Goal: Transaction & Acquisition: Purchase product/service

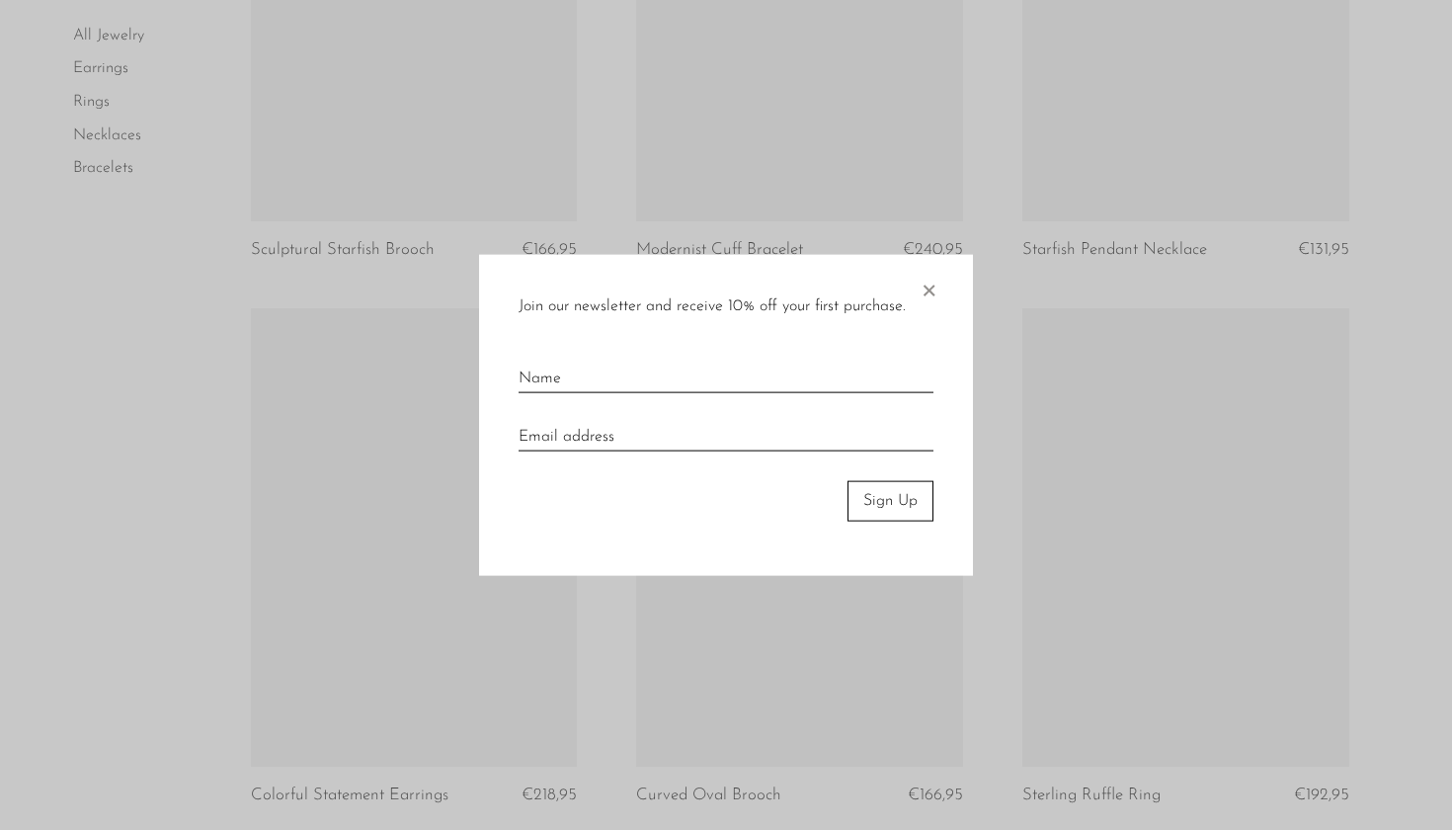
scroll to position [3051, 0]
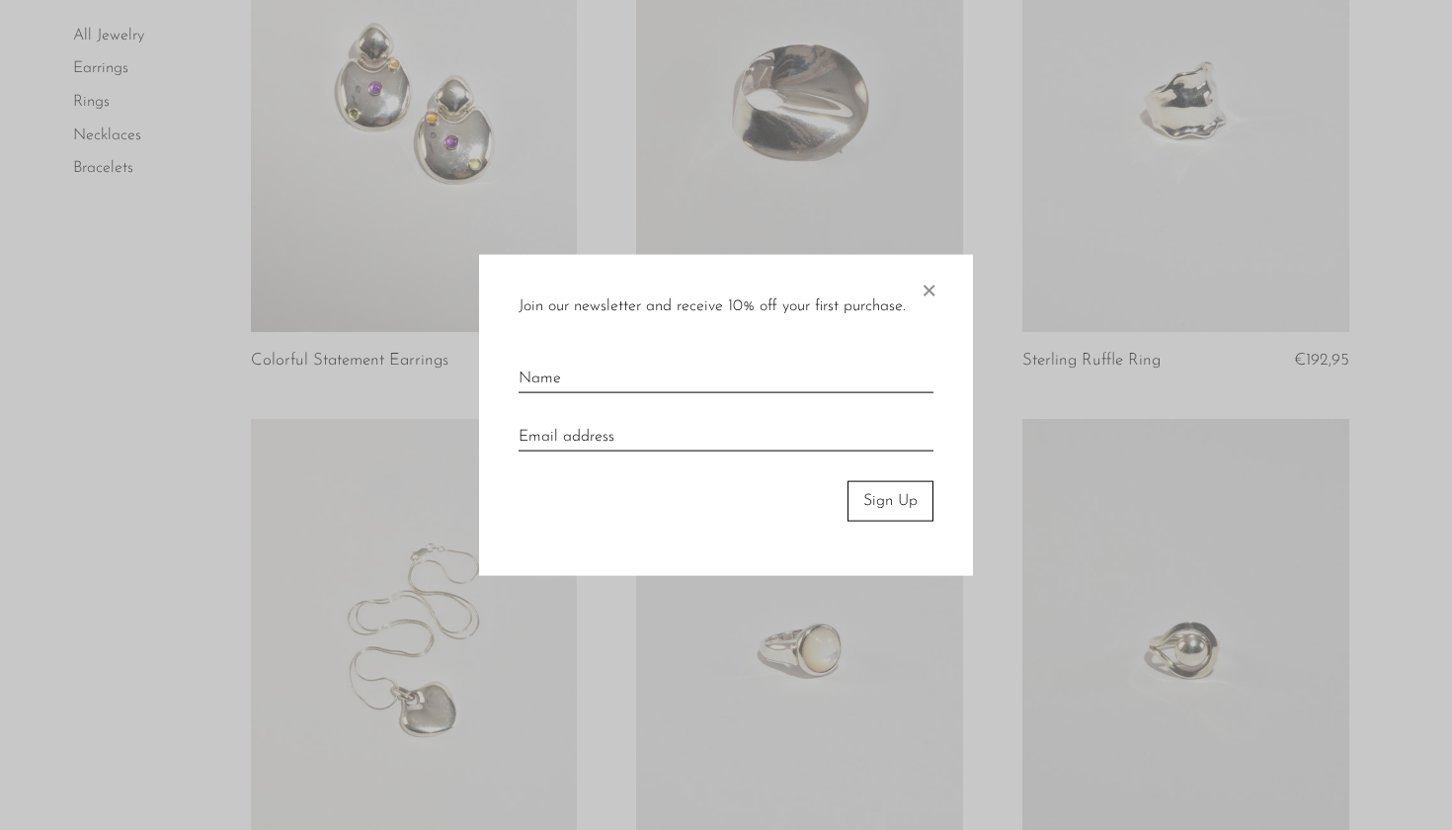
click at [930, 286] on span "×" at bounding box center [929, 286] width 20 height 63
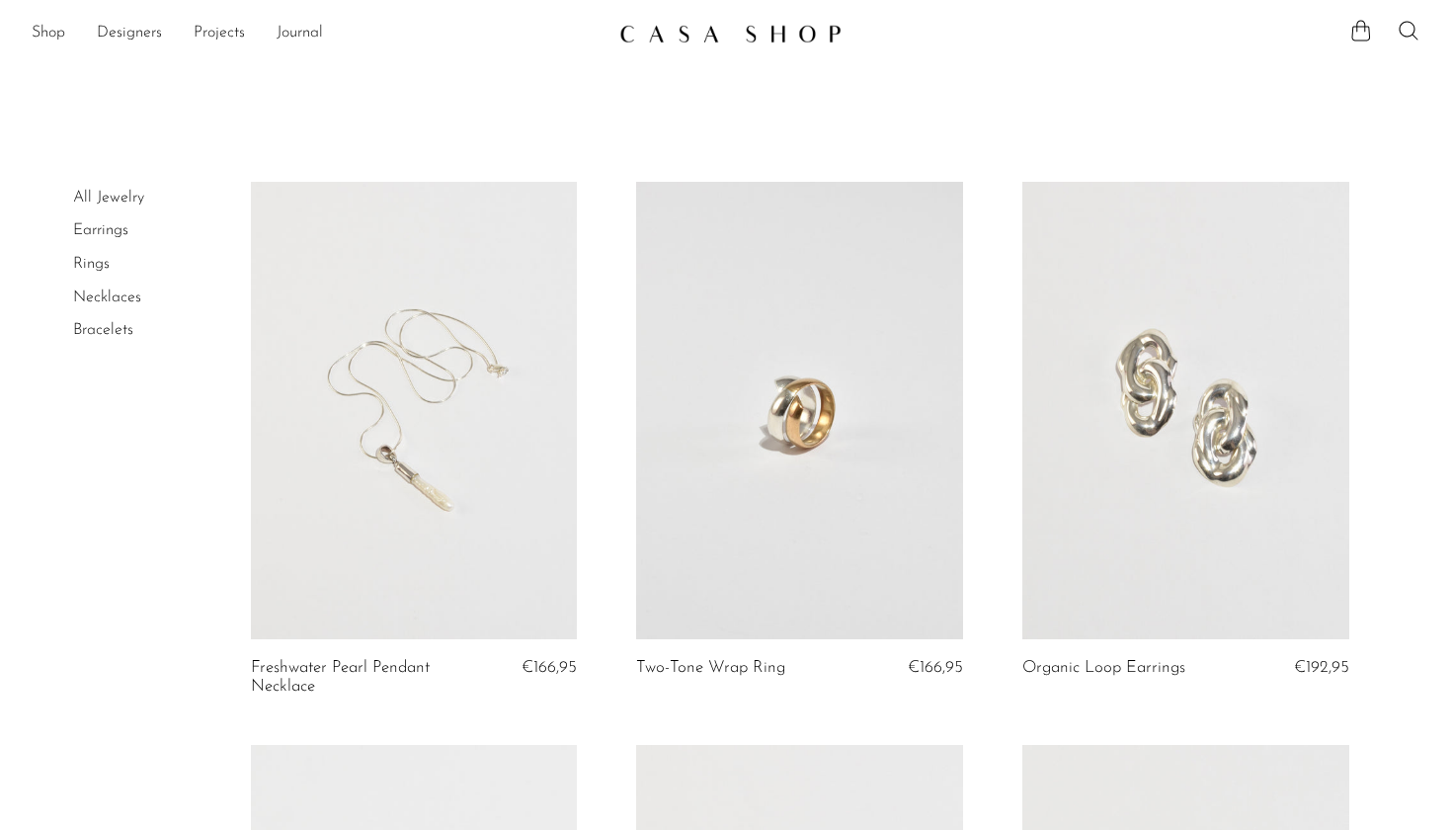
scroll to position [0, 0]
click at [306, 35] on link "Journal" at bounding box center [300, 34] width 46 height 26
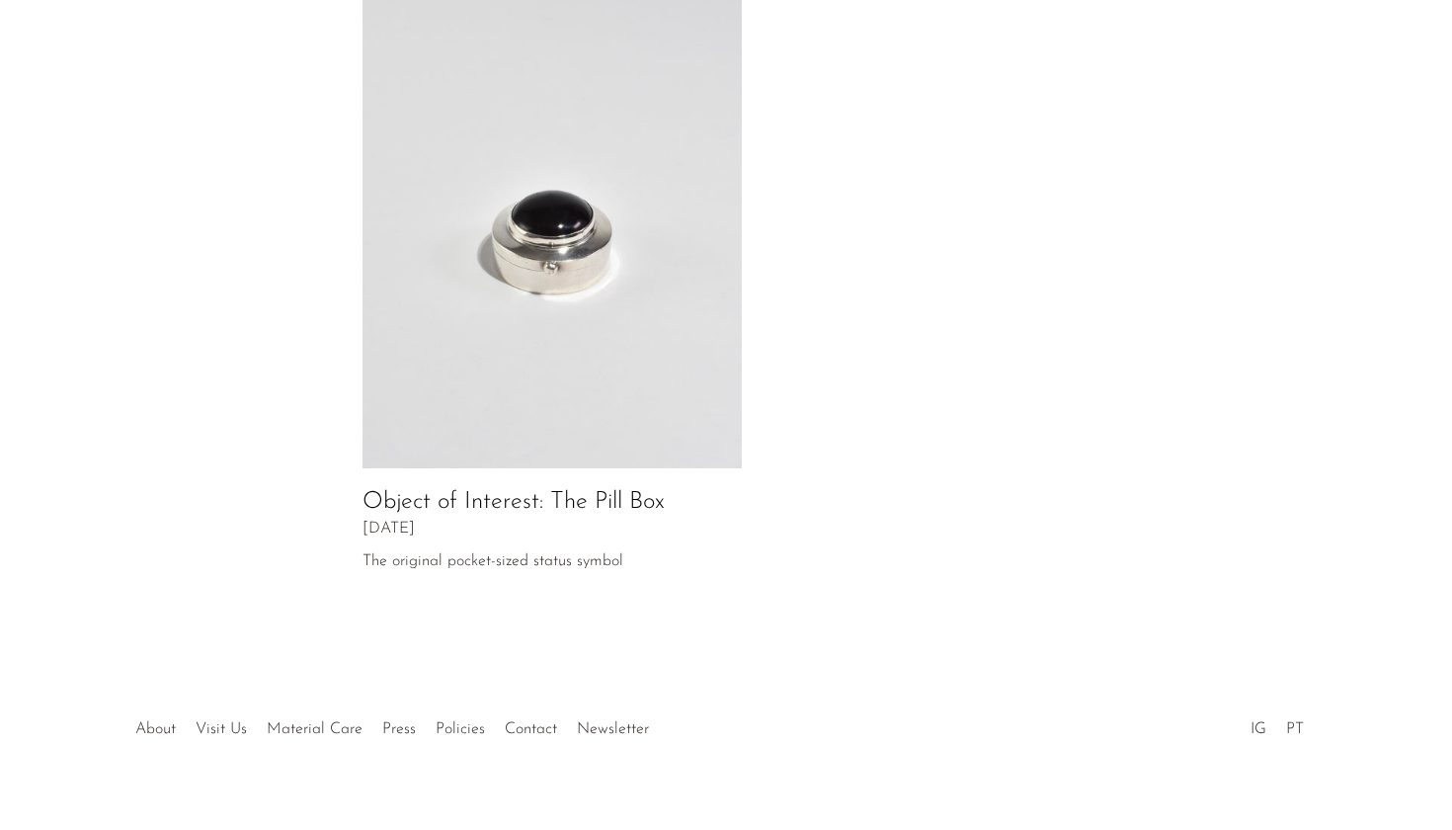
scroll to position [994, 0]
click at [536, 695] on div at bounding box center [725, 710] width 379 height 69
click at [525, 723] on link "Contact" at bounding box center [531, 731] width 52 height 16
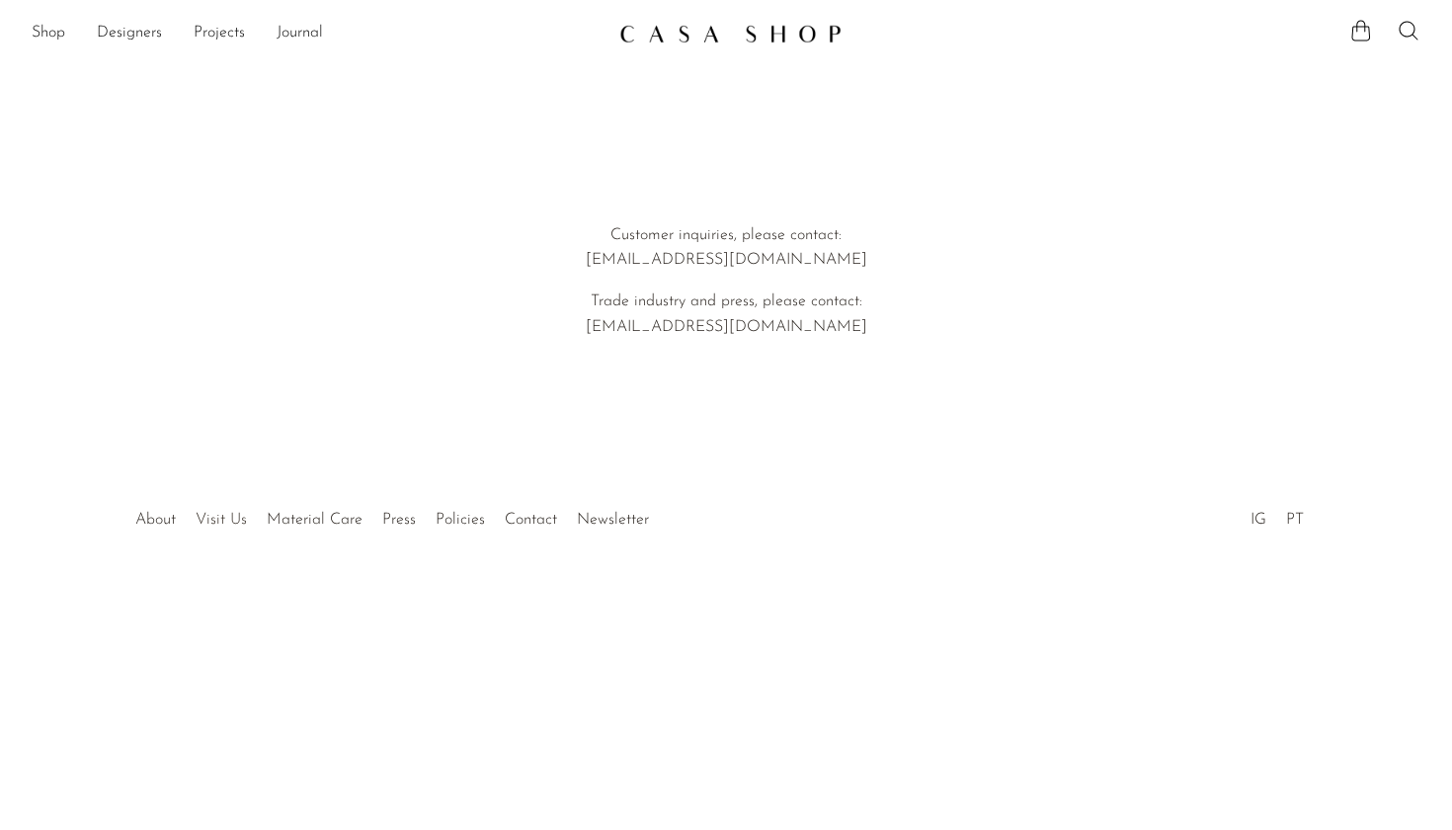
click at [231, 512] on link "Visit Us" at bounding box center [221, 520] width 51 height 16
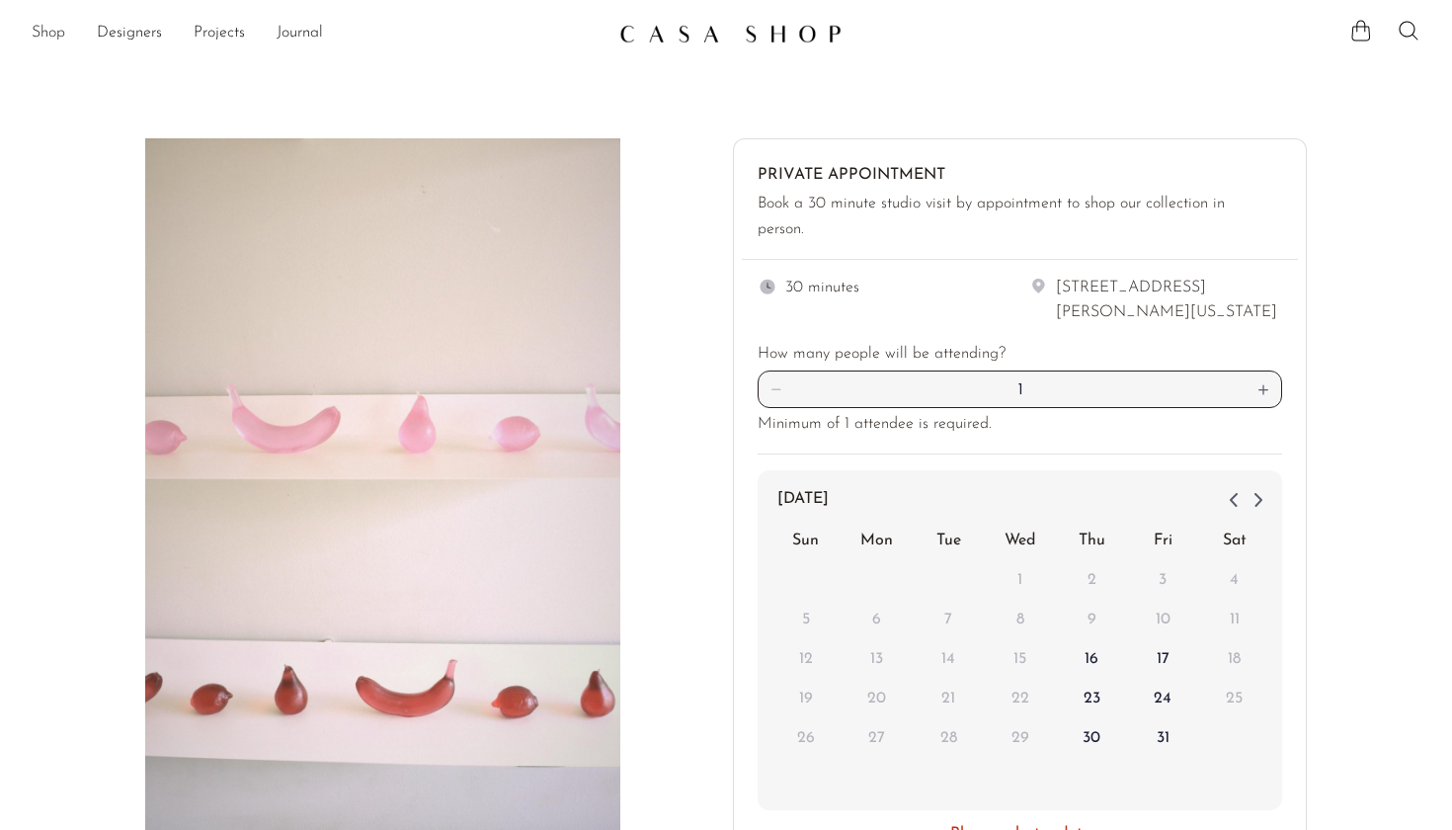
click at [57, 31] on link "Shop" at bounding box center [49, 34] width 34 height 26
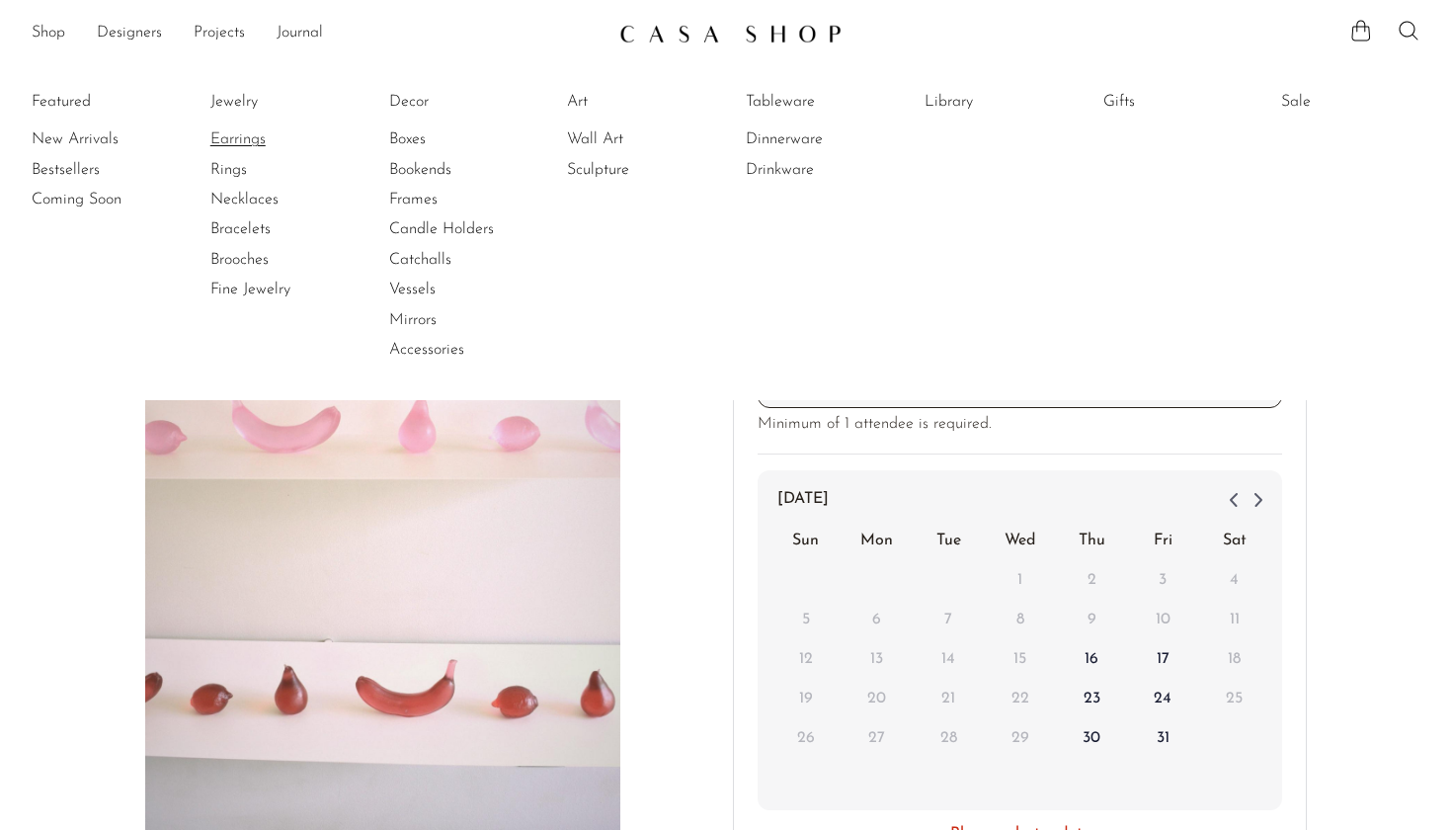
click at [251, 138] on link "Earrings" at bounding box center [284, 139] width 148 height 22
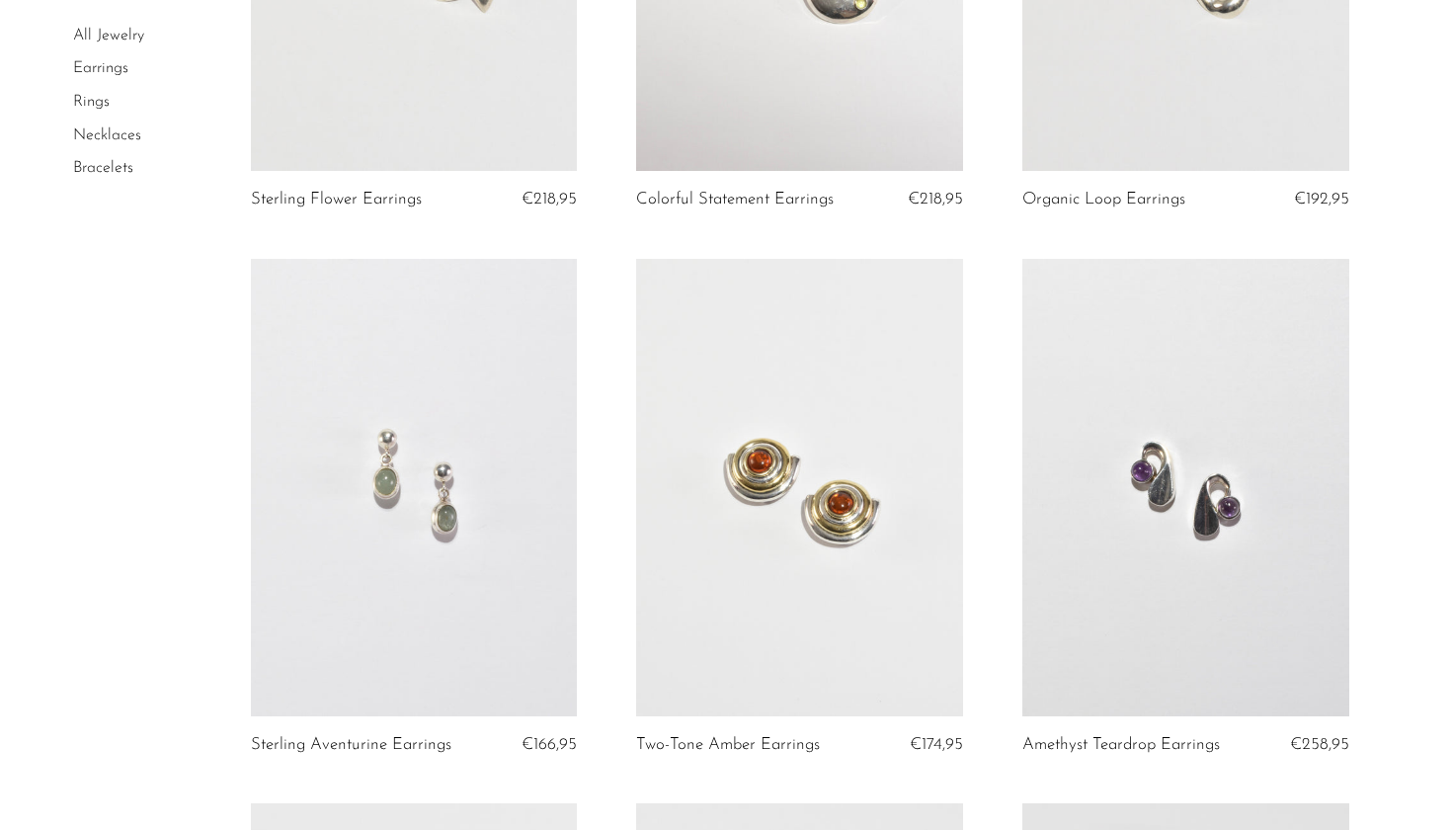
scroll to position [469, 0]
click at [1174, 597] on link at bounding box center [1185, 486] width 327 height 457
click at [408, 325] on link at bounding box center [414, 486] width 327 height 457
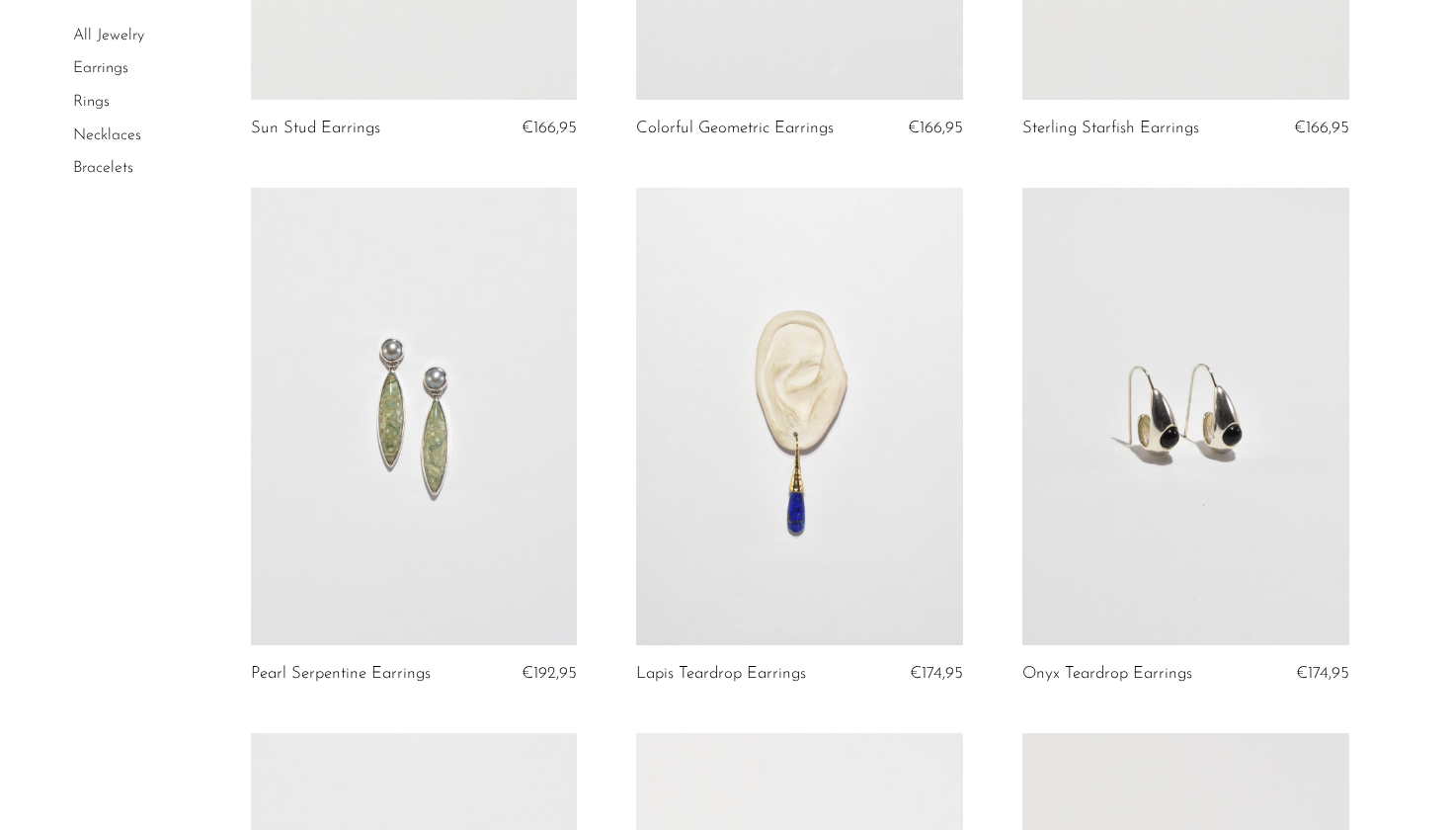
scroll to position [2185, 0]
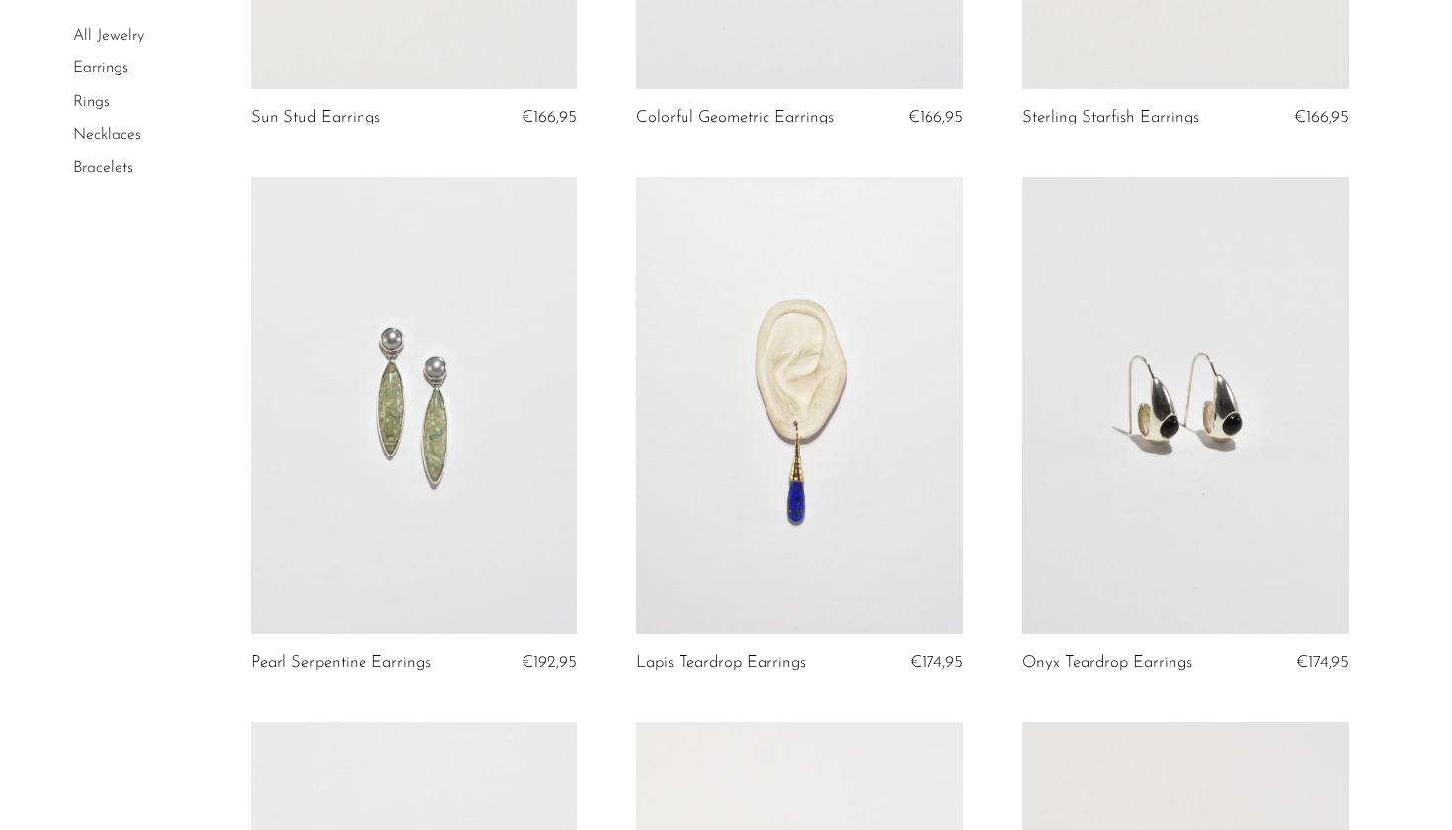
click at [427, 499] on link at bounding box center [414, 405] width 327 height 457
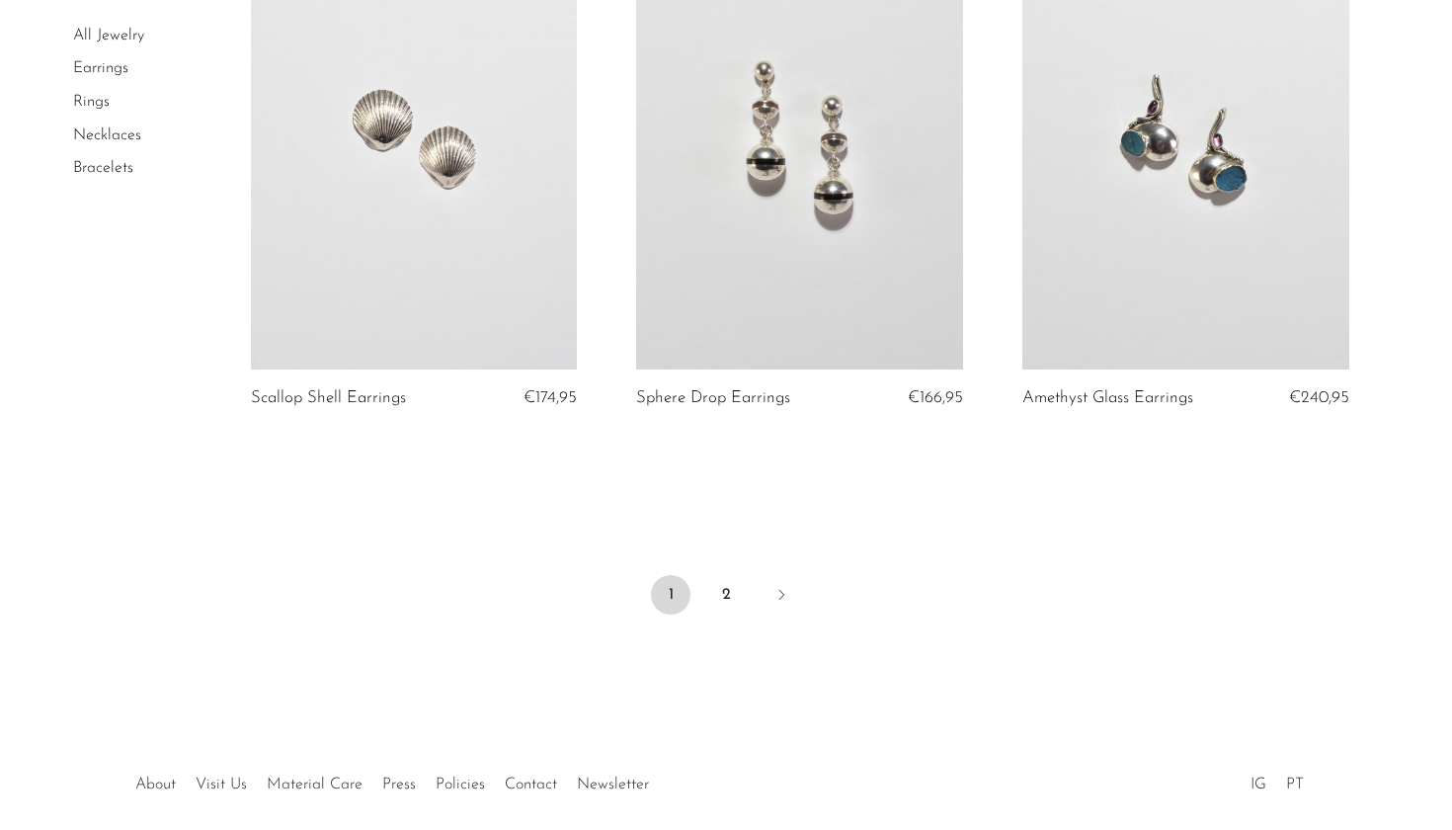
scroll to position [6310, 0]
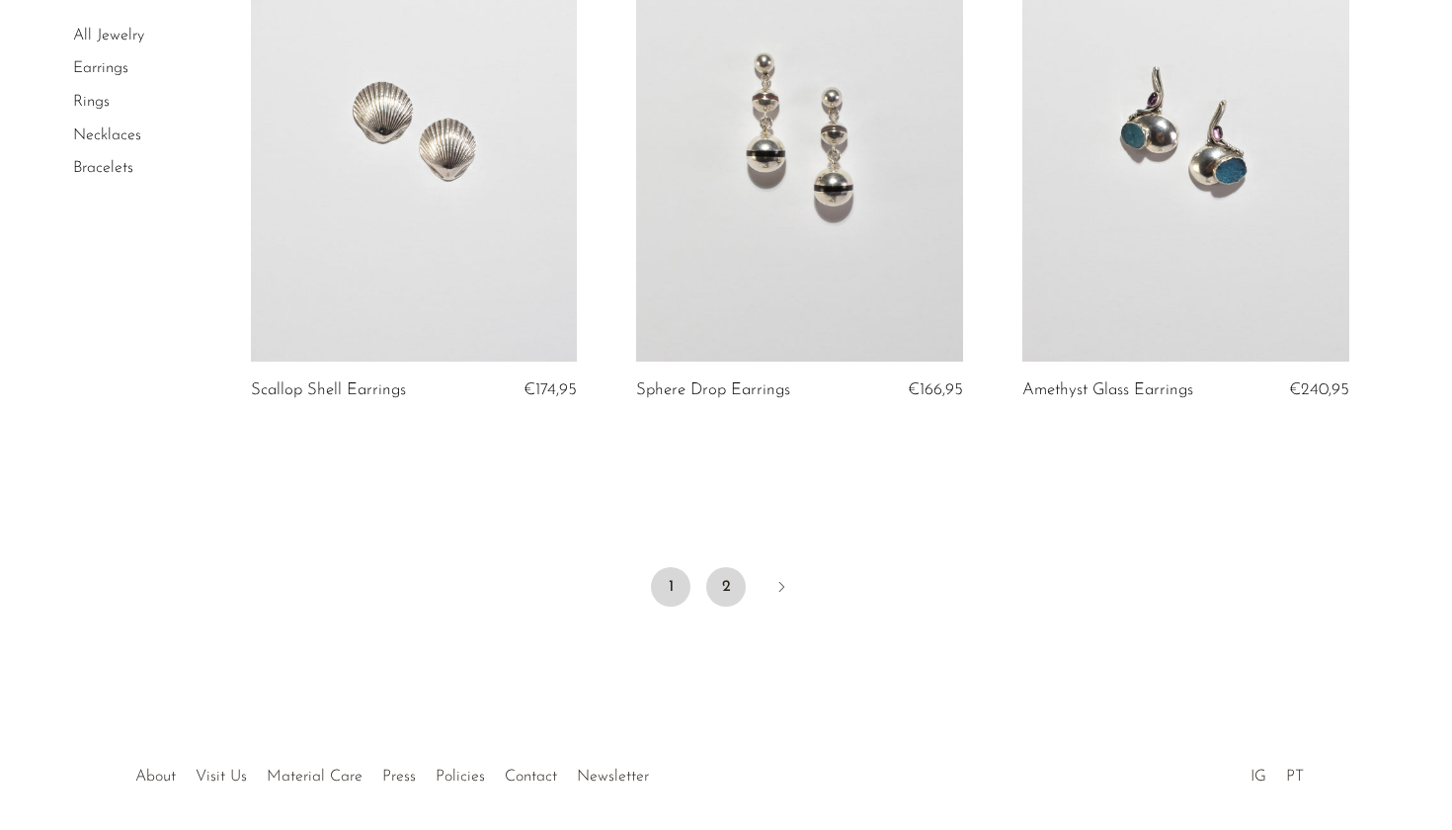
click at [728, 574] on link "2" at bounding box center [726, 587] width 40 height 40
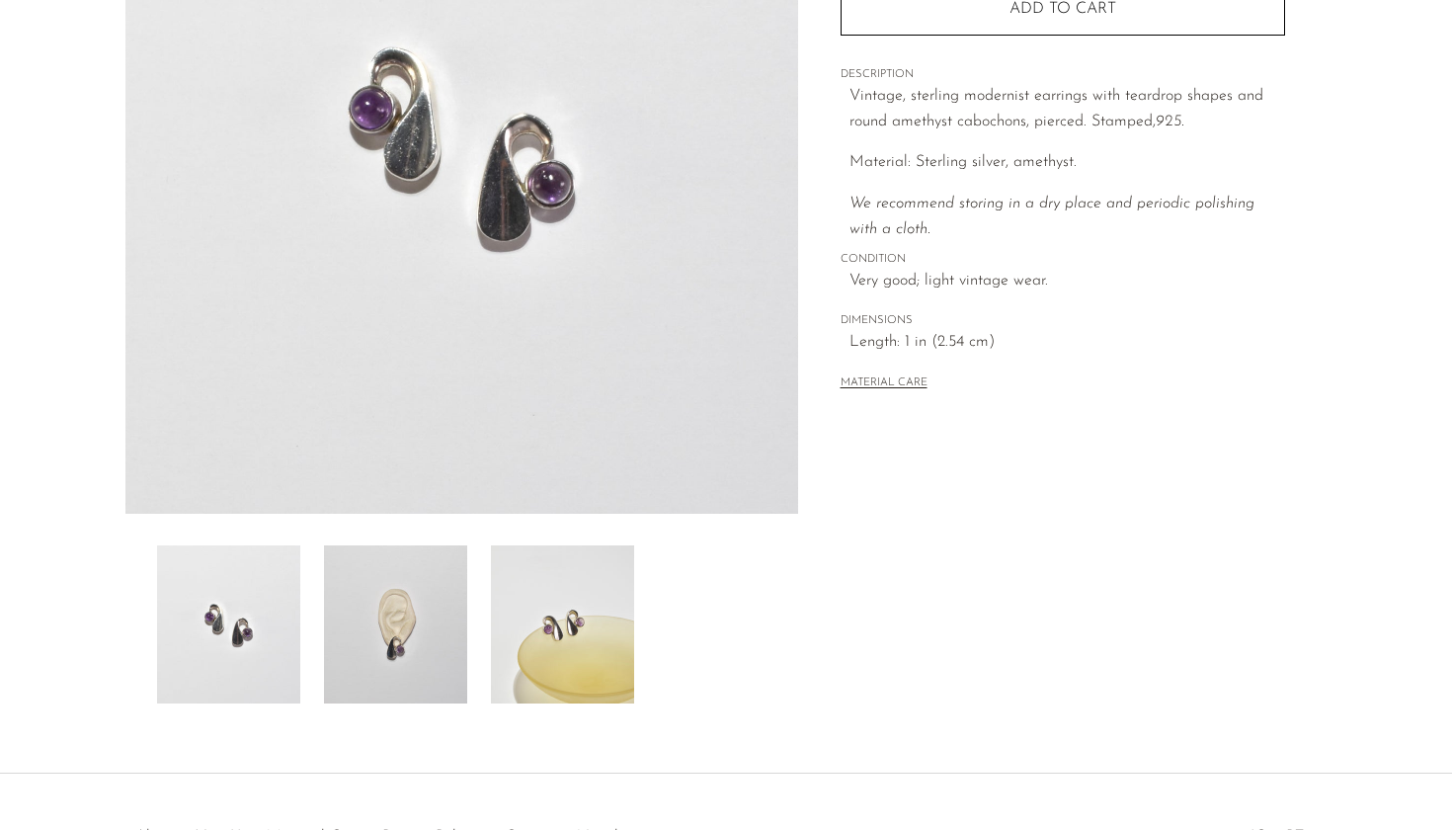
scroll to position [316, 0]
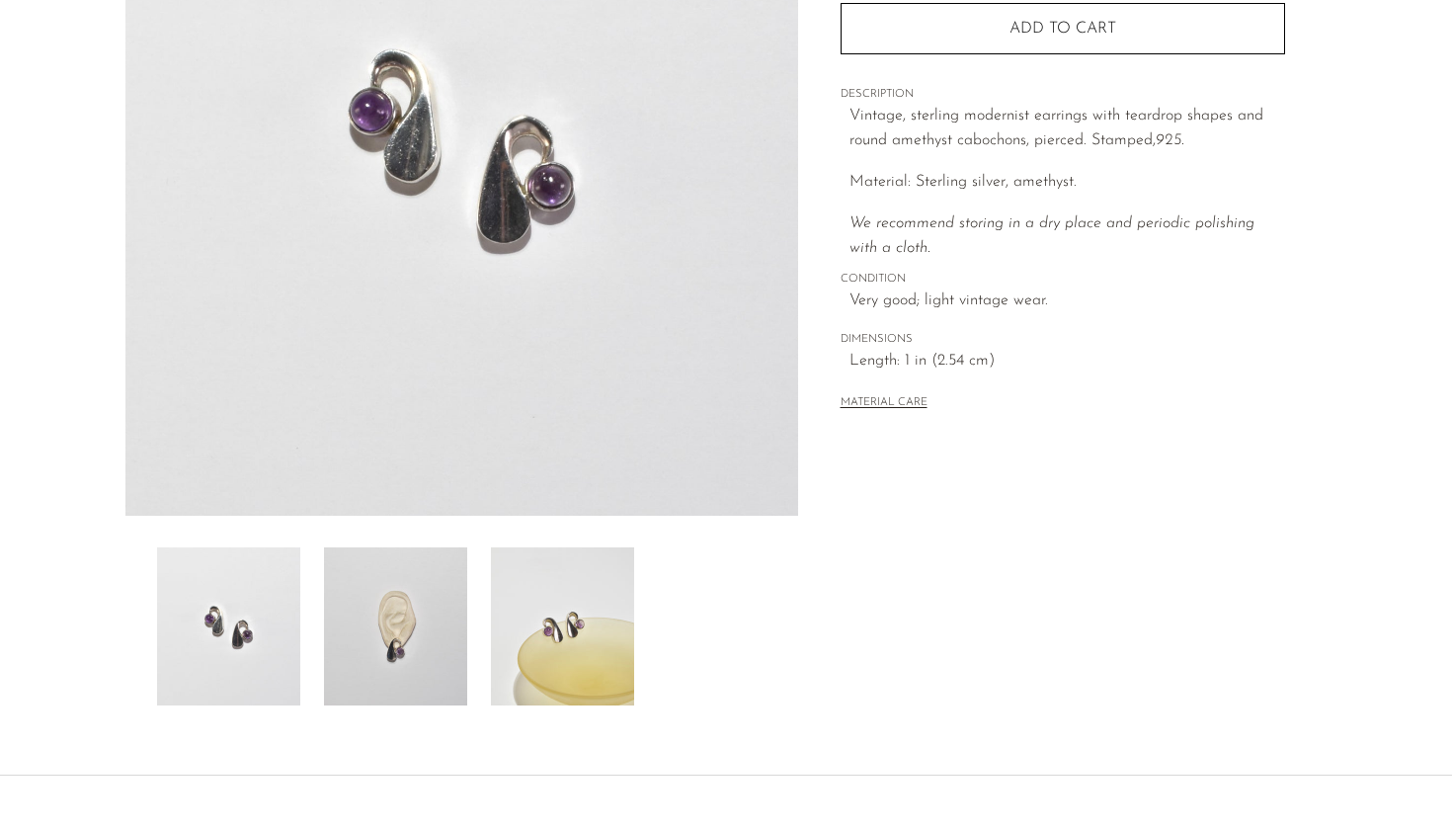
click at [425, 676] on img at bounding box center [395, 626] width 143 height 158
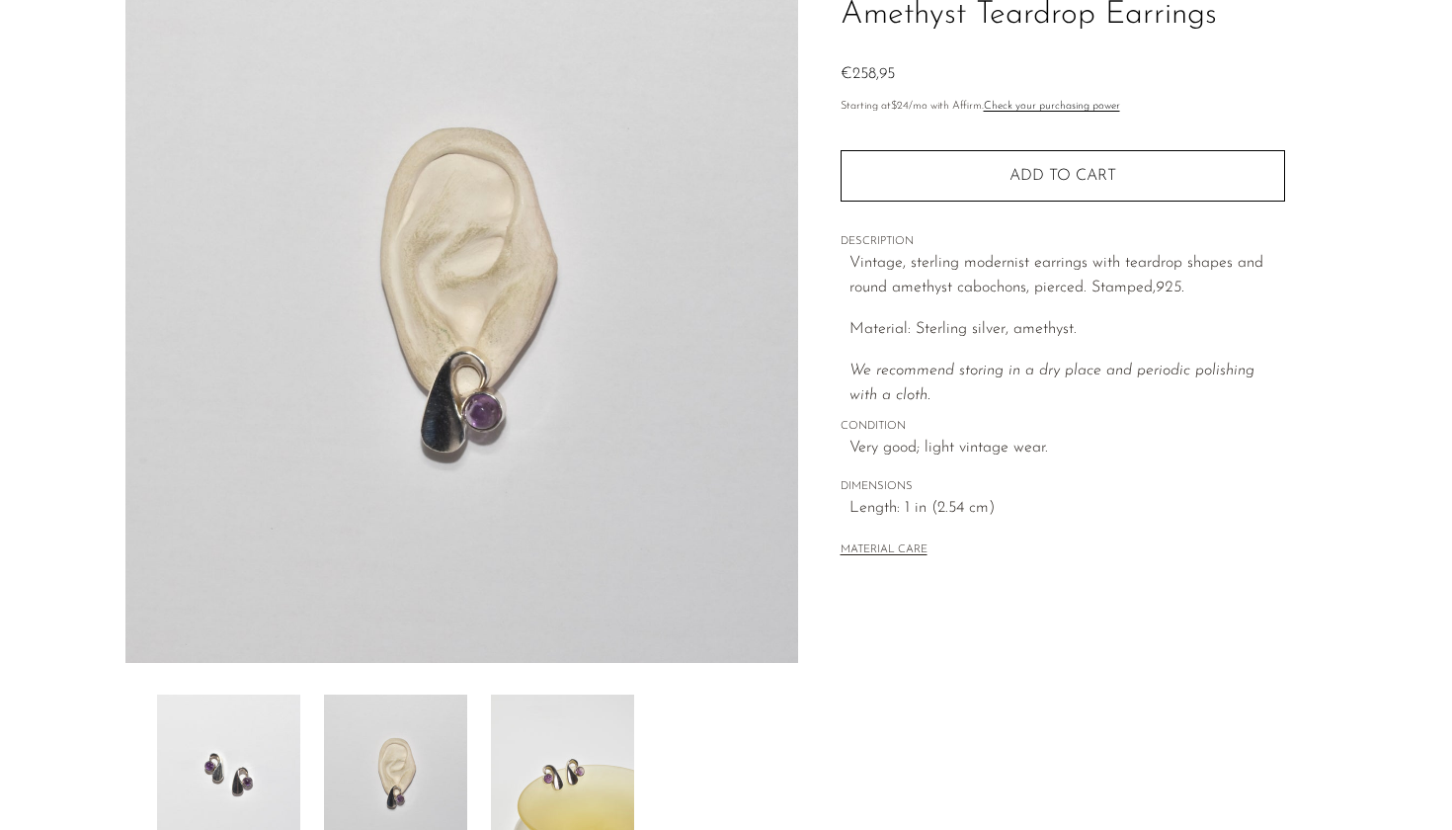
scroll to position [158, 0]
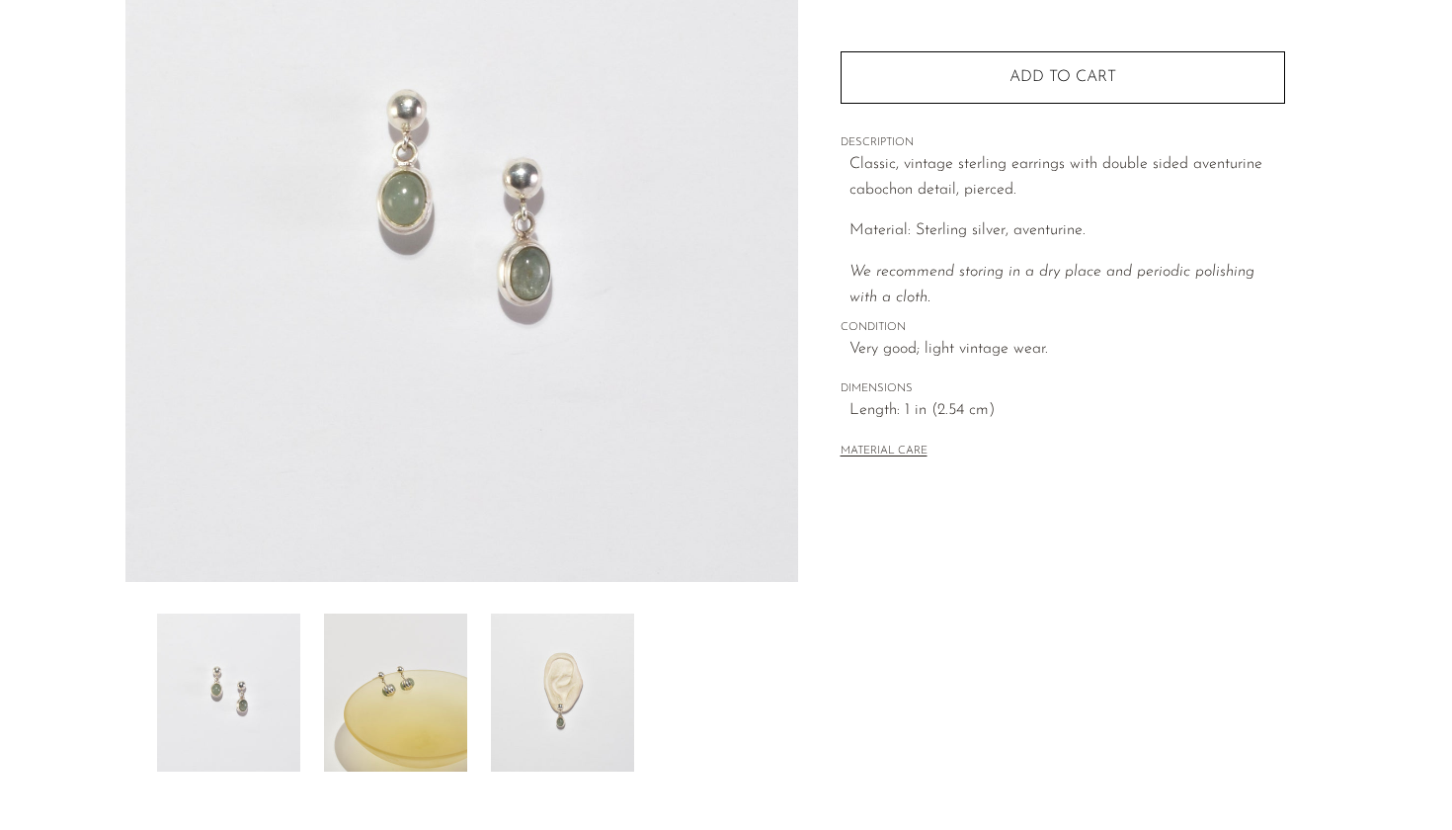
scroll to position [353, 0]
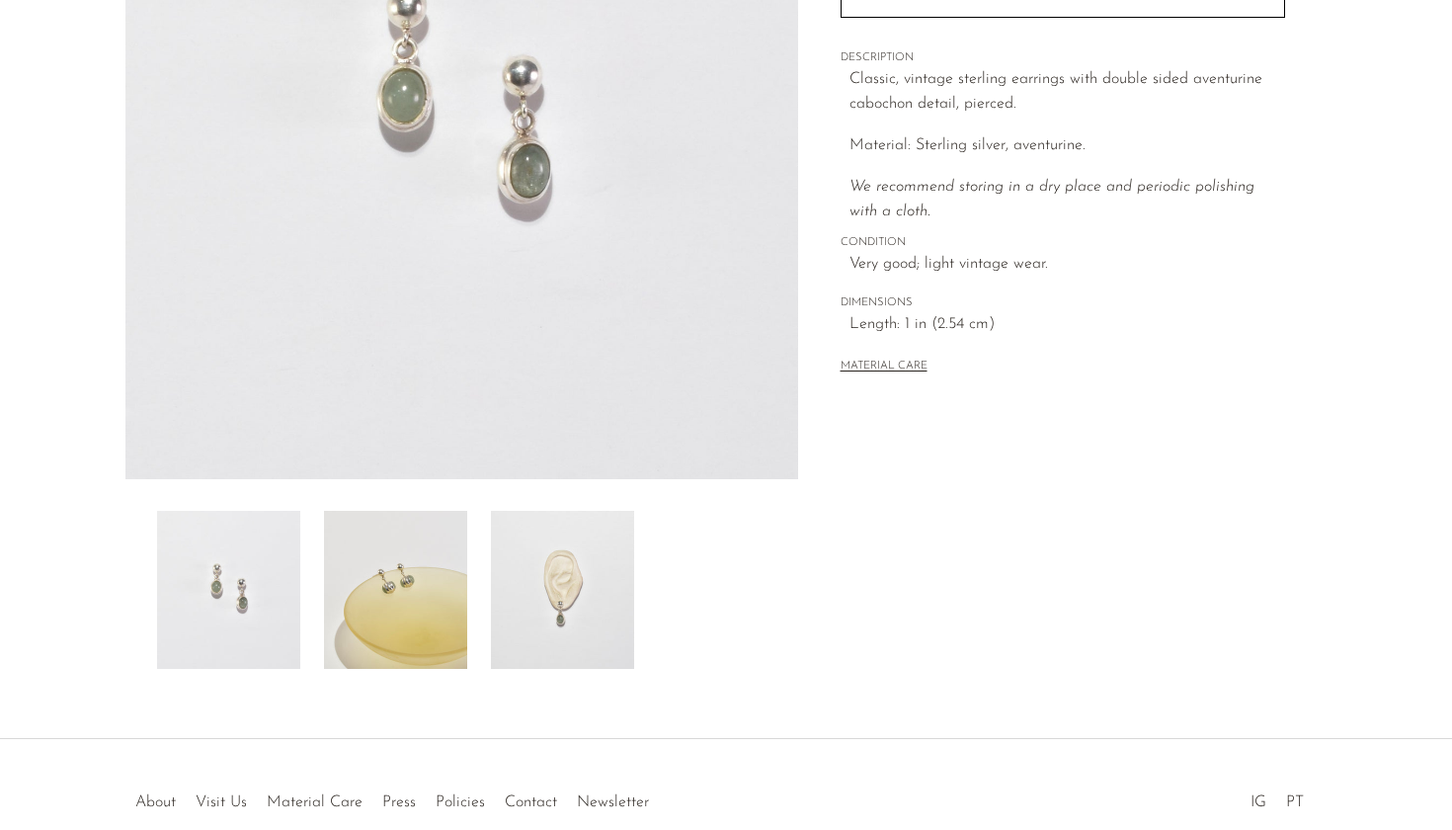
click at [433, 572] on img at bounding box center [395, 590] width 143 height 158
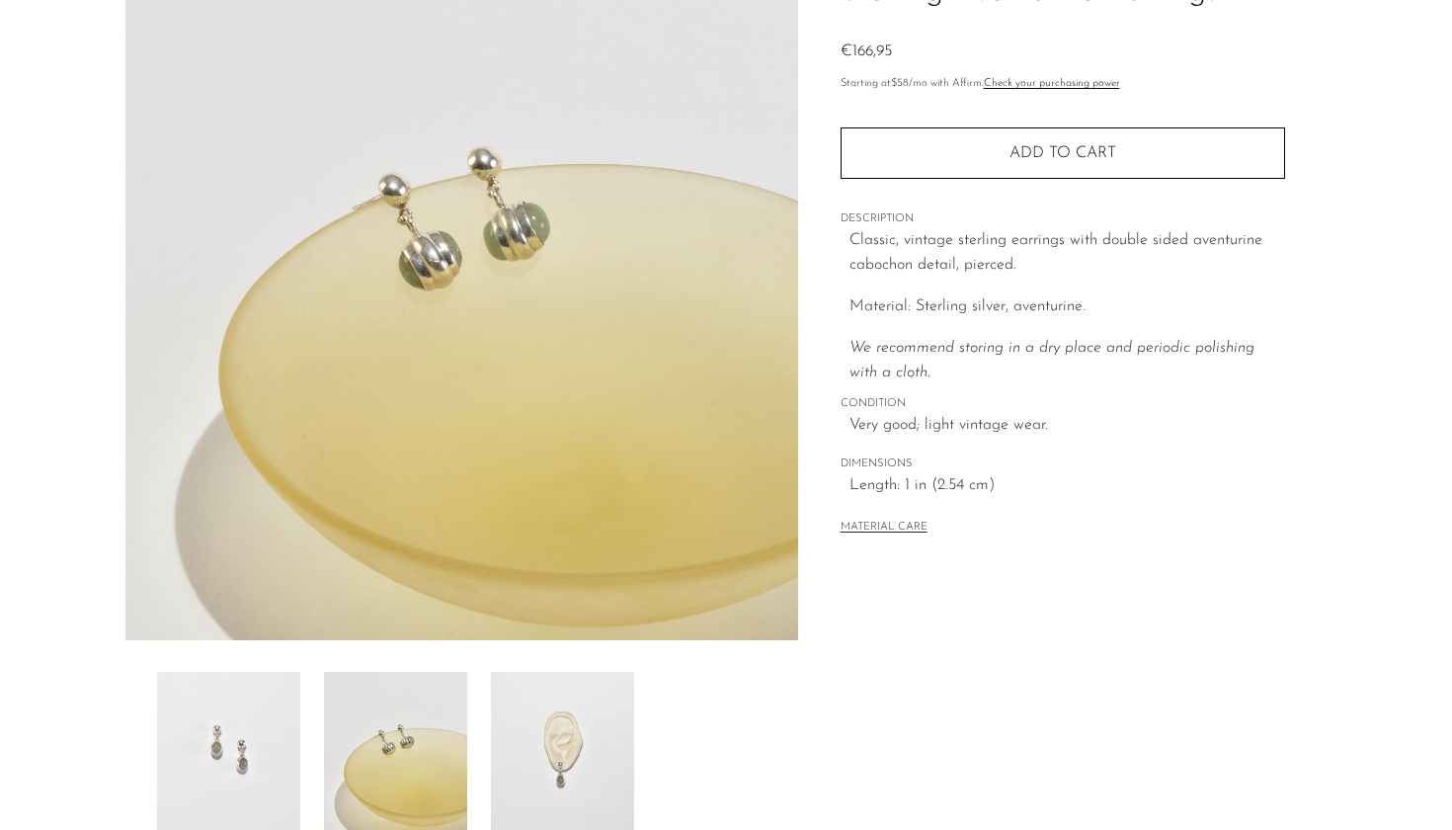
scroll to position [192, 0]
click at [553, 738] on img at bounding box center [562, 751] width 143 height 158
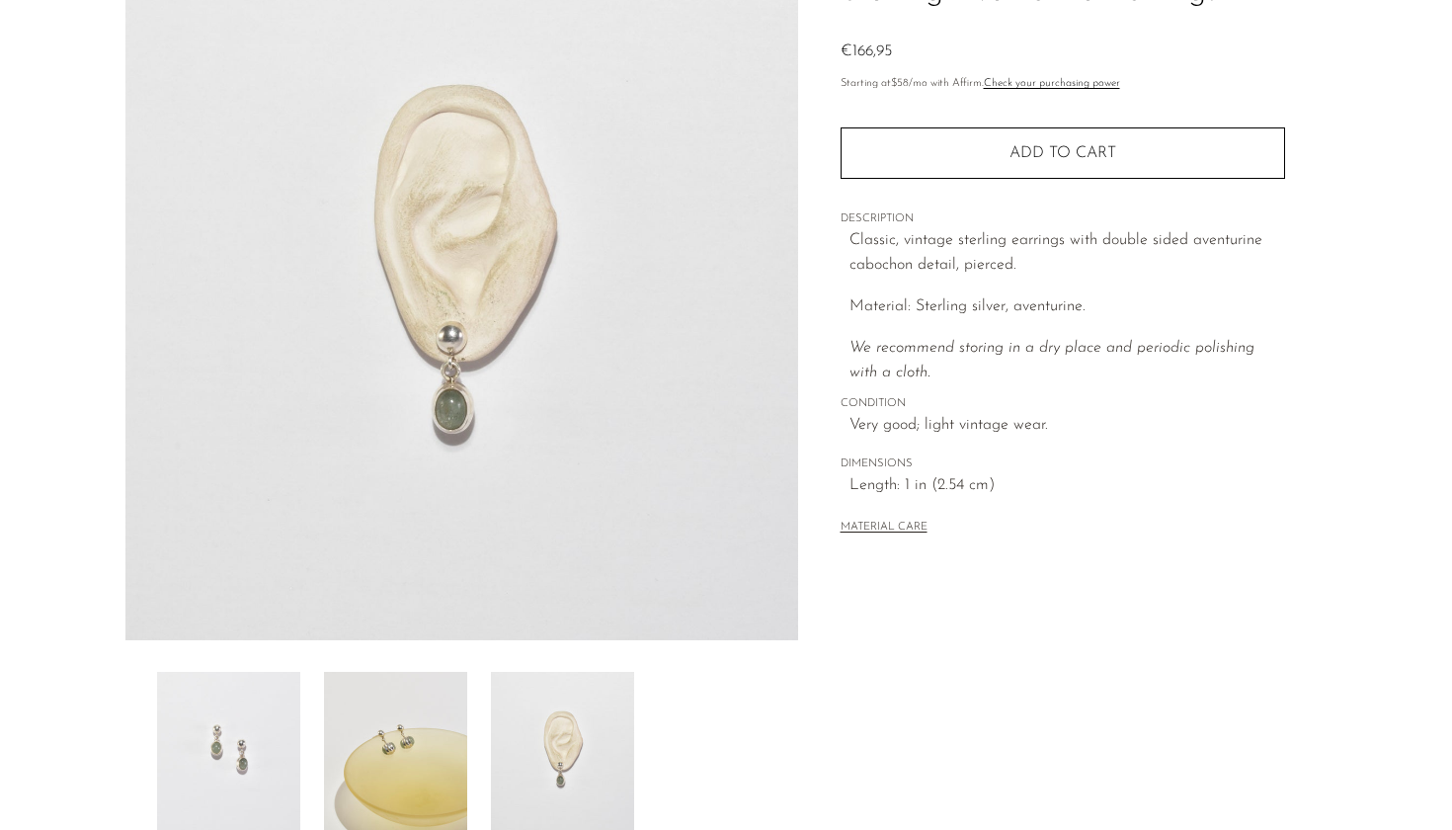
click at [271, 754] on img at bounding box center [228, 751] width 143 height 158
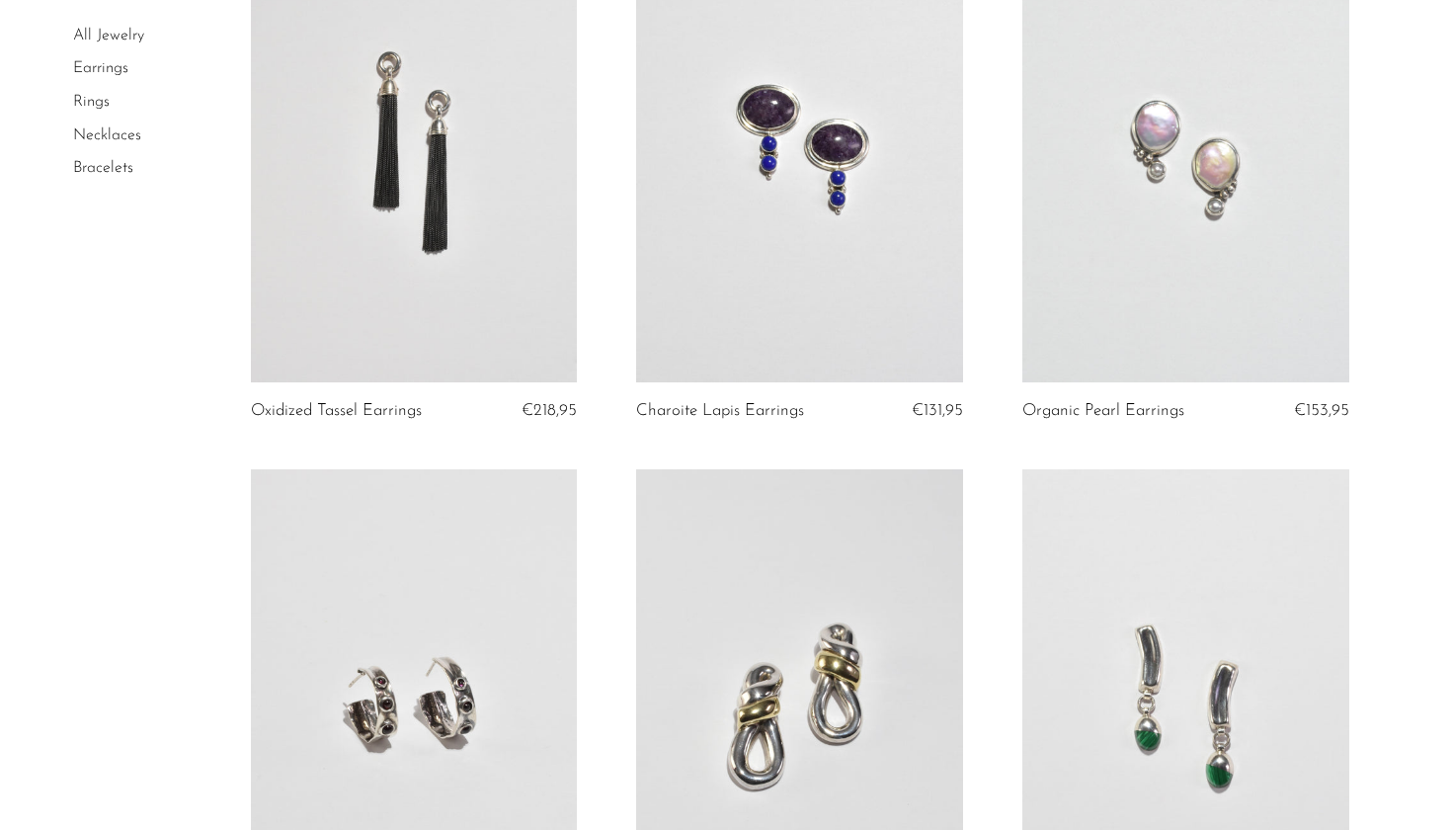
scroll to position [3601, 0]
click at [838, 229] on link at bounding box center [799, 151] width 327 height 457
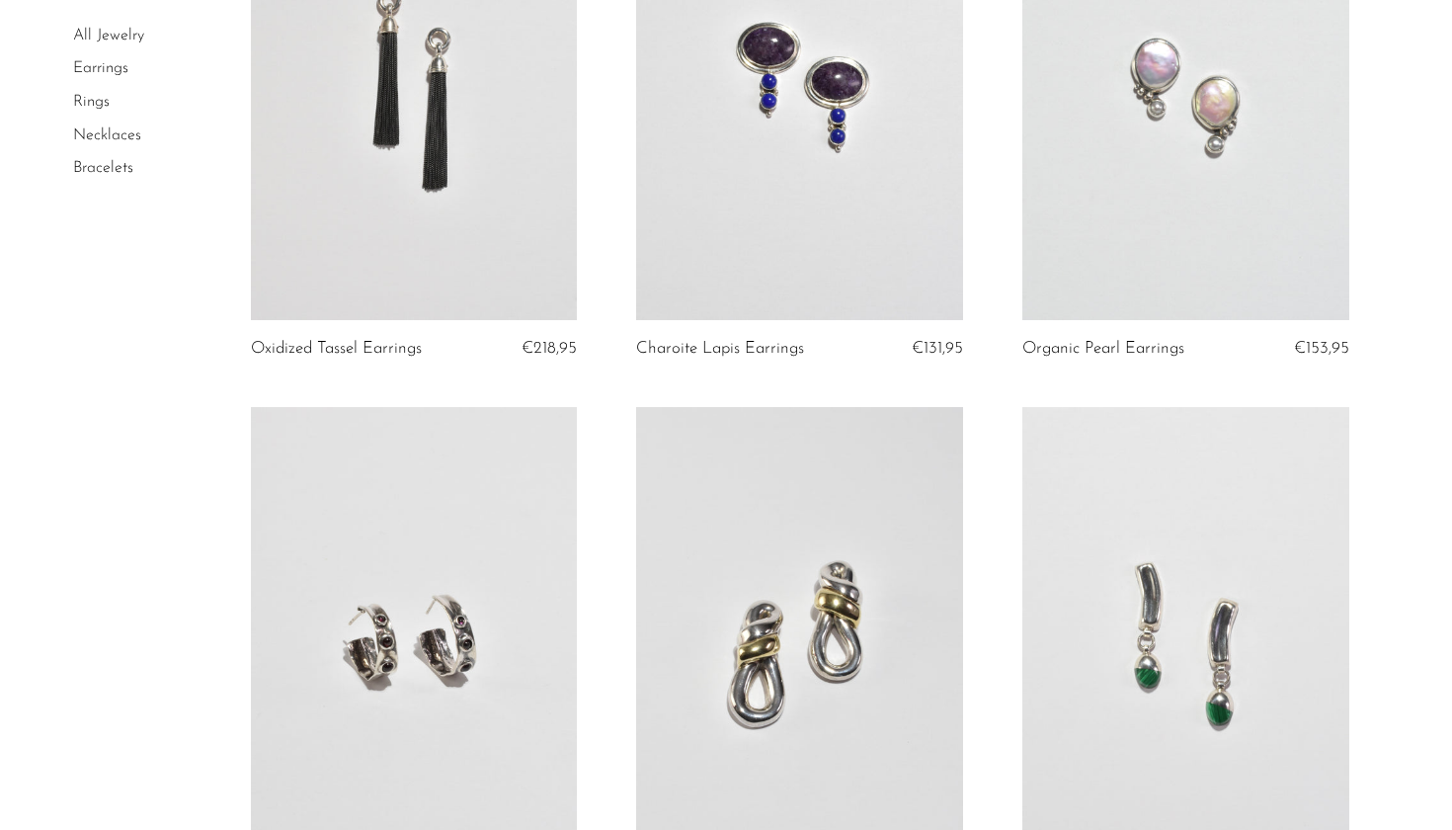
scroll to position [3661, 0]
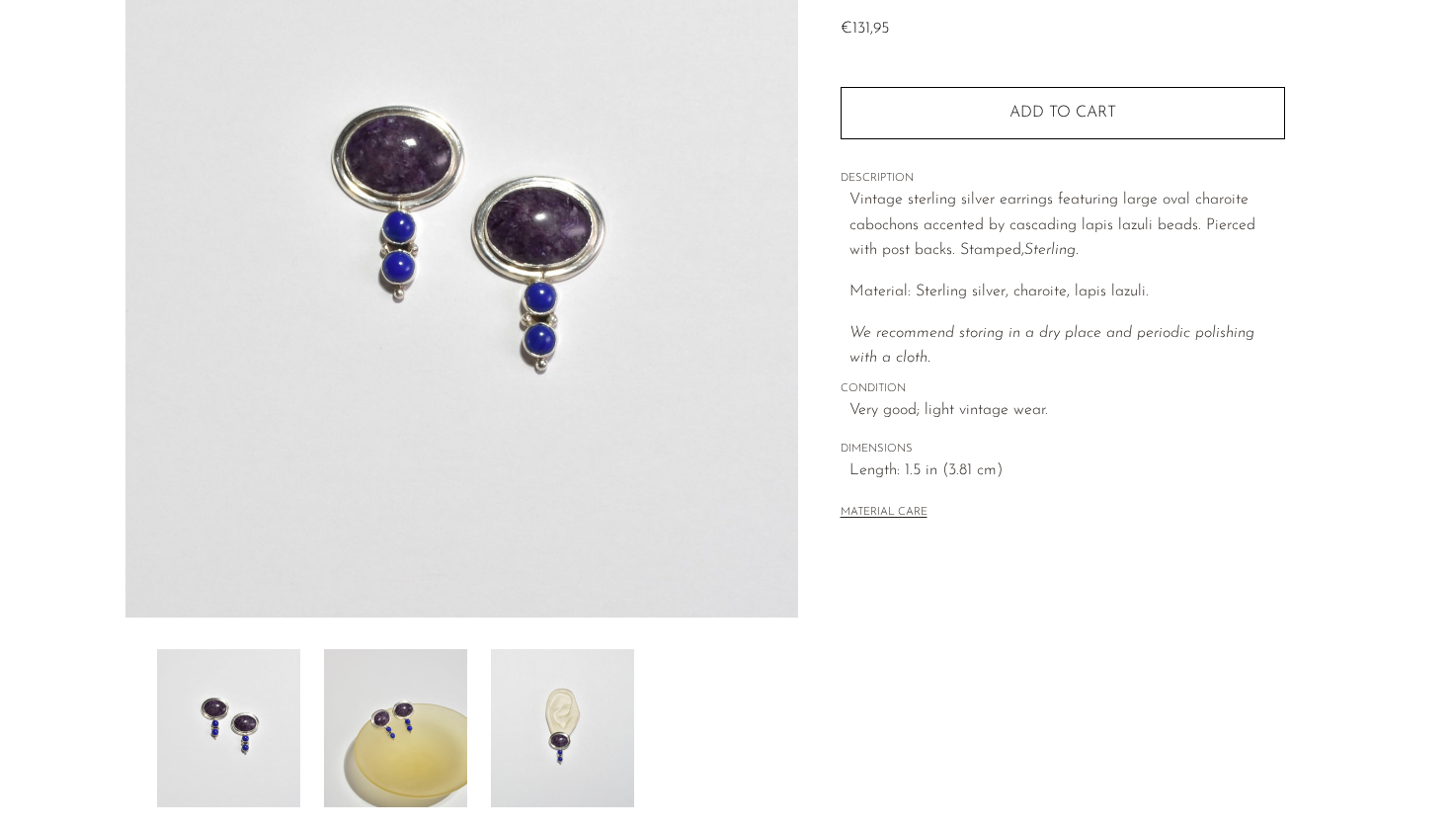
scroll to position [240, 0]
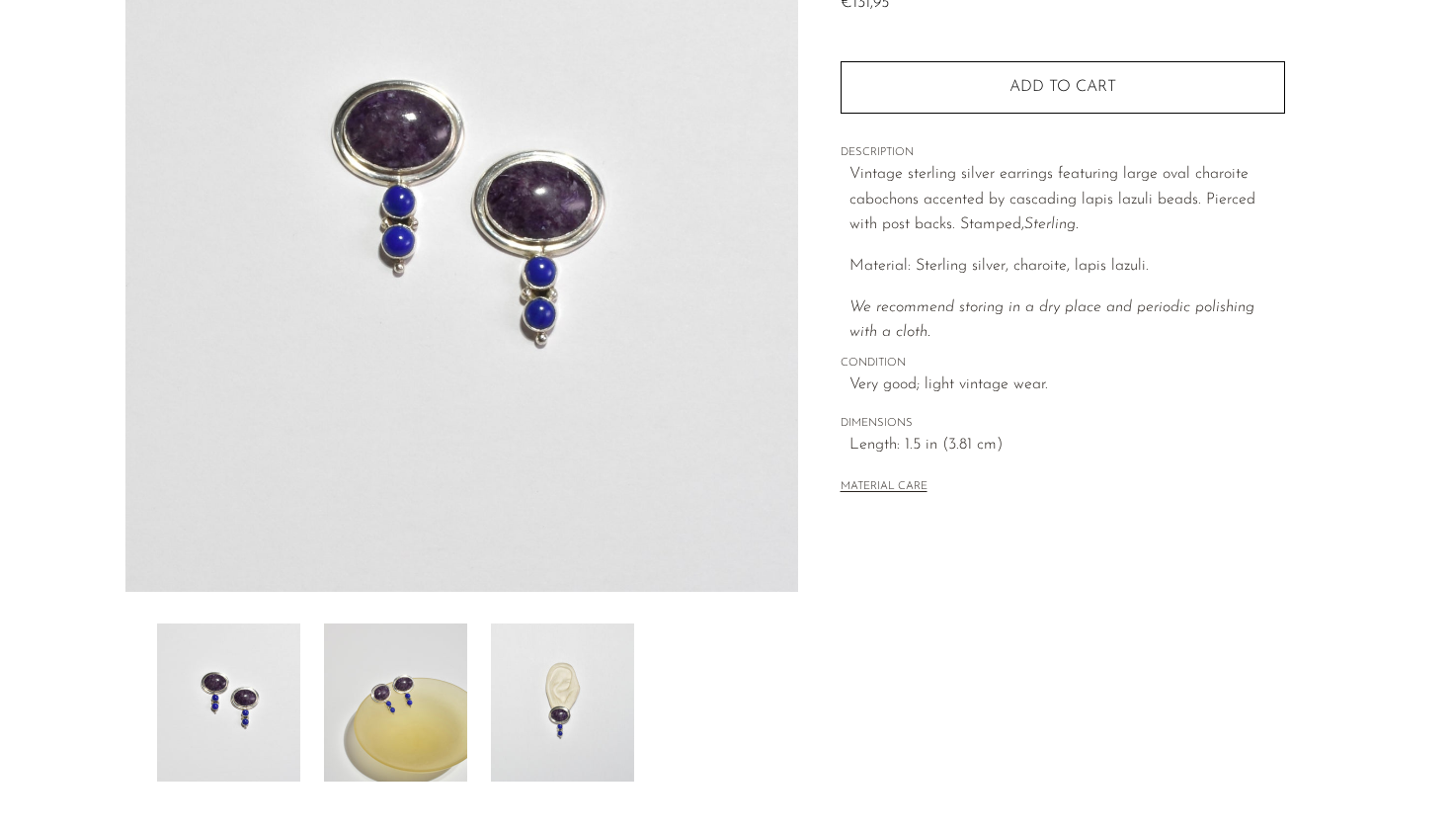
click at [392, 702] on img at bounding box center [395, 702] width 143 height 158
